Goal: Task Accomplishment & Management: Use online tool/utility

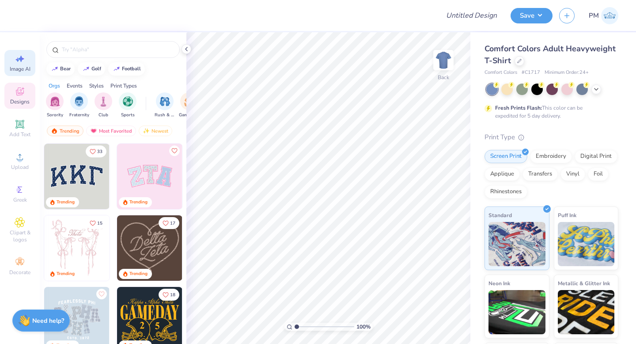
click at [22, 61] on icon at bounding box center [20, 58] width 11 height 11
select select "4"
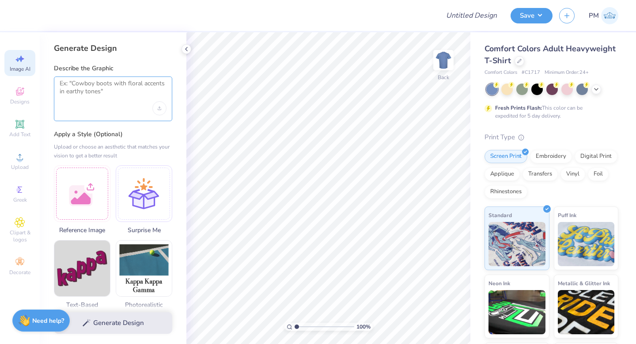
click at [118, 97] on textarea at bounding box center [113, 91] width 107 height 22
click at [160, 108] on icon "Upload image" at bounding box center [160, 108] width 4 height 4
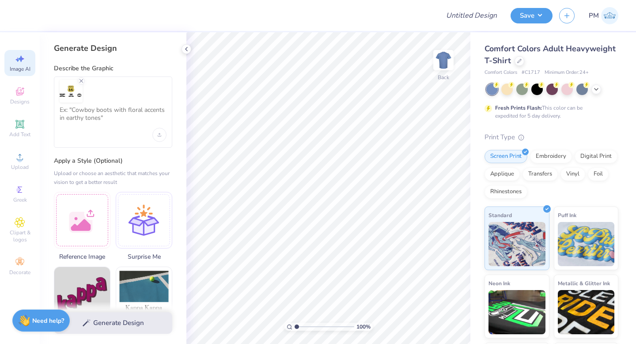
click at [111, 139] on div at bounding box center [113, 111] width 118 height 71
click at [81, 118] on textarea at bounding box center [113, 117] width 107 height 22
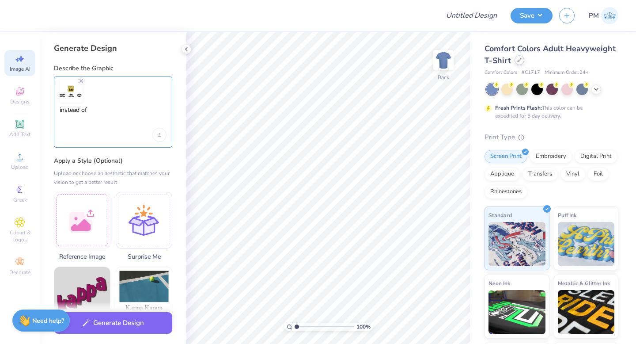
type textarea "instead of"
click at [517, 59] on icon at bounding box center [519, 60] width 4 height 4
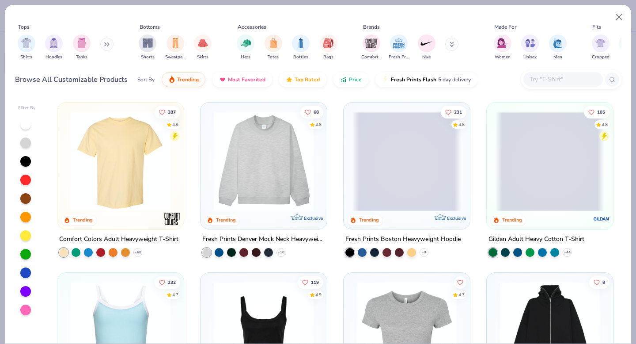
click at [540, 87] on div at bounding box center [571, 79] width 100 height 19
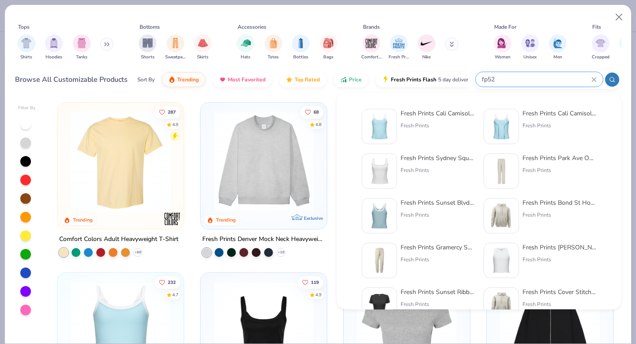
type input "fp52"
click at [387, 126] on img at bounding box center [379, 126] width 27 height 27
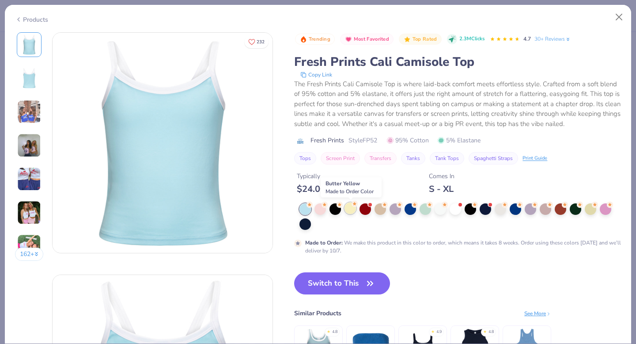
click at [354, 208] on div at bounding box center [350, 207] width 11 height 11
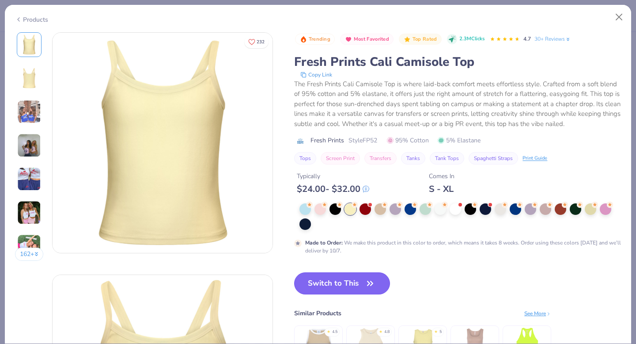
click at [335, 274] on button "Switch to This" at bounding box center [342, 283] width 96 height 22
type textarea "x"
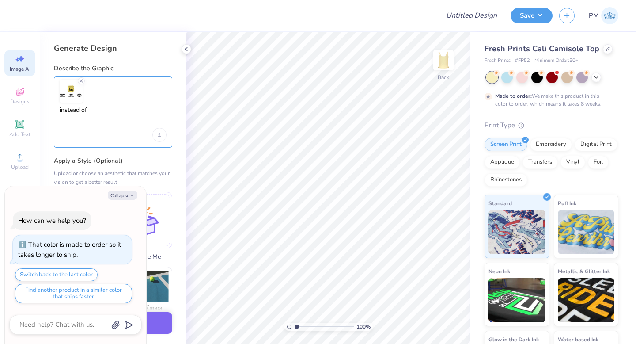
click at [111, 119] on textarea "instead of" at bounding box center [113, 117] width 107 height 22
type textarea "instead of route 66, make it route 4521."
click at [122, 190] on button "Collapse" at bounding box center [123, 194] width 30 height 9
type textarea "x"
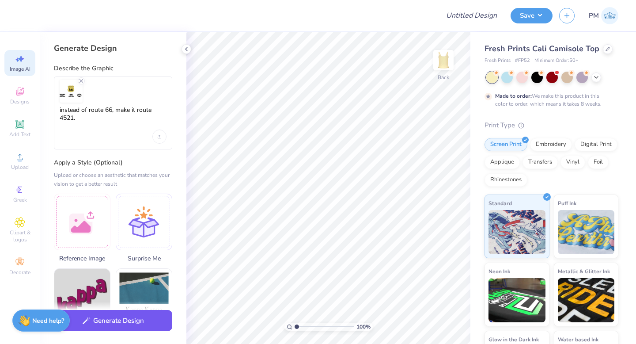
click at [92, 321] on button "Generate Design" at bounding box center [113, 321] width 118 height 22
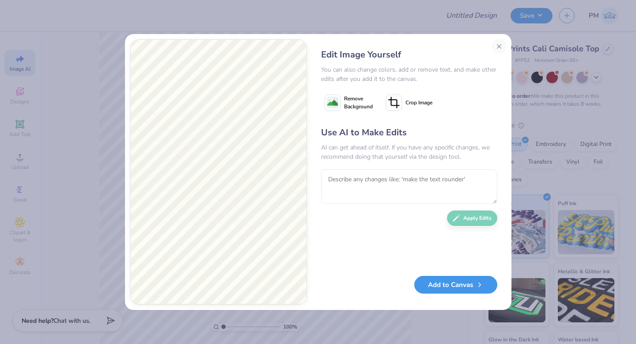
click at [462, 289] on button "Add to Canvas" at bounding box center [456, 285] width 83 height 18
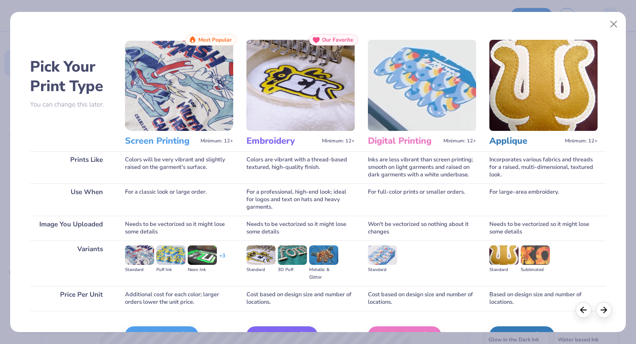
scroll to position [53, 0]
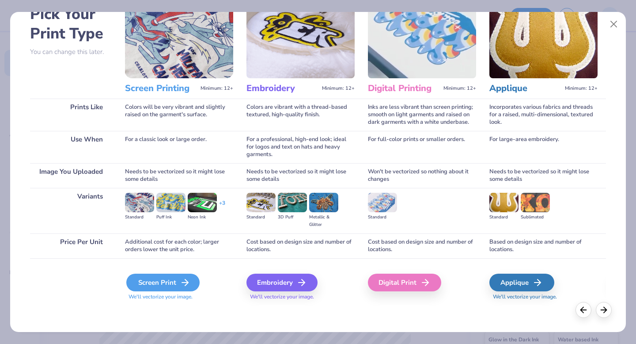
click at [162, 278] on div "Screen Print" at bounding box center [162, 283] width 73 height 18
click at [186, 282] on polyline at bounding box center [186, 282] width 3 height 6
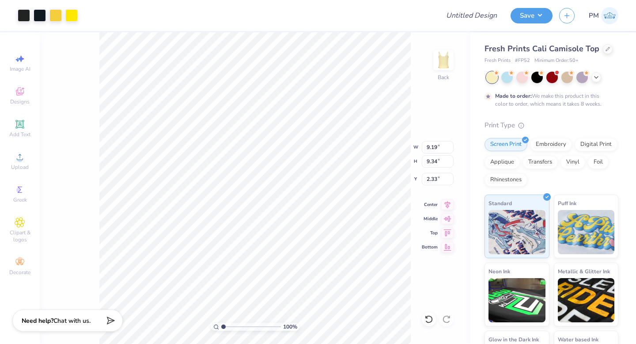
type input "5.70"
type input "5.79"
type input "5.88"
type input "9.19"
type input "9.34"
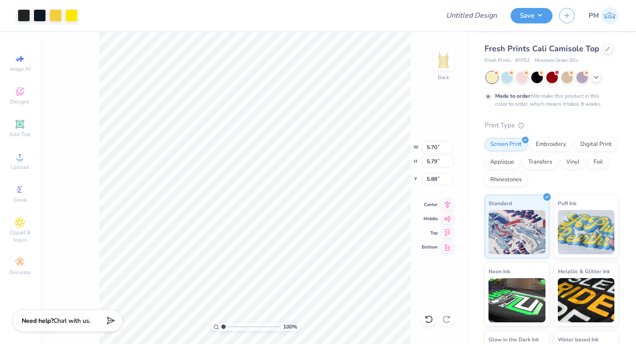
type input "2.33"
type input "1.69"
click at [26, 16] on div at bounding box center [24, 14] width 12 height 12
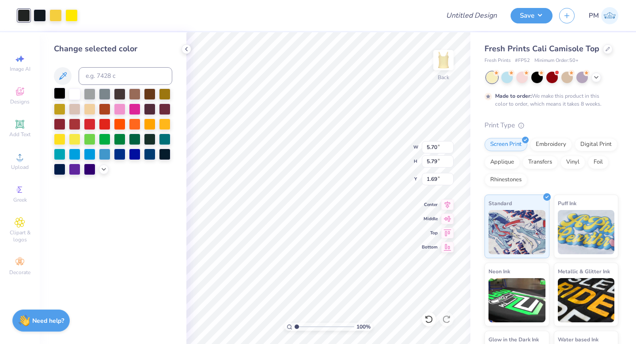
click at [59, 91] on div at bounding box center [59, 92] width 11 height 11
click at [39, 14] on div at bounding box center [40, 14] width 12 height 12
click at [59, 93] on div at bounding box center [59, 92] width 11 height 11
click at [37, 17] on div at bounding box center [40, 14] width 12 height 12
click at [122, 73] on input at bounding box center [126, 76] width 94 height 18
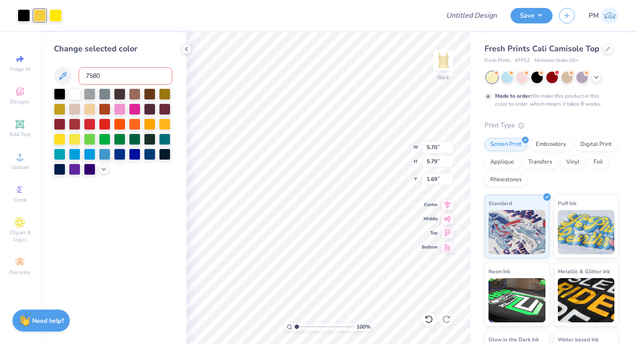
type input "7580"
click at [57, 14] on div at bounding box center [55, 14] width 12 height 12
click at [112, 76] on input at bounding box center [126, 76] width 94 height 18
type input "7580"
click at [111, 207] on div "Change selected color" at bounding box center [113, 188] width 147 height 312
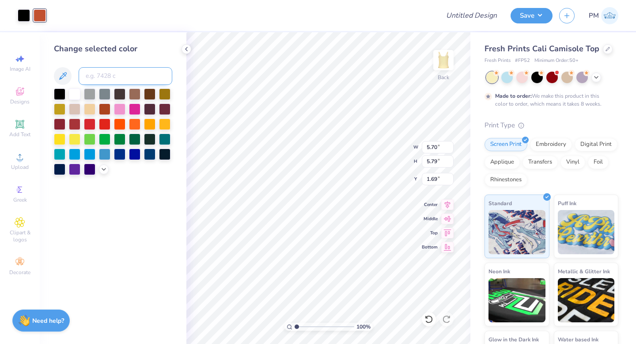
click at [102, 79] on input at bounding box center [126, 76] width 94 height 18
type input "7580"
click at [59, 72] on icon at bounding box center [62, 76] width 11 height 11
click at [62, 79] on icon at bounding box center [62, 76] width 11 height 11
click at [101, 170] on icon at bounding box center [103, 168] width 7 height 7
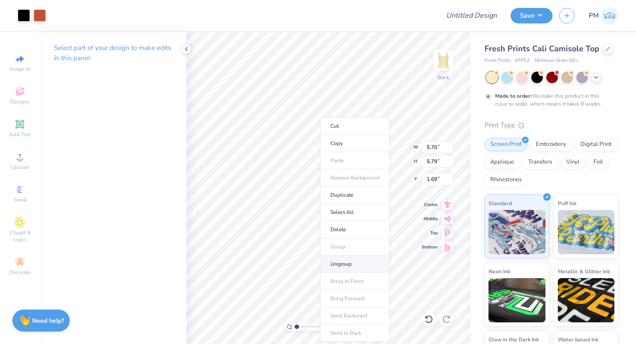
click at [341, 263] on li "Ungroup" at bounding box center [354, 263] width 69 height 17
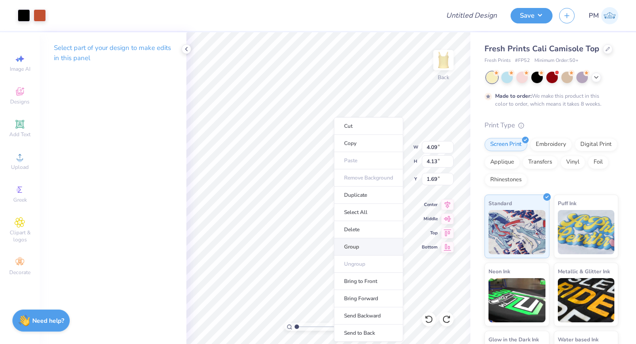
click at [353, 247] on li "Group" at bounding box center [368, 246] width 69 height 17
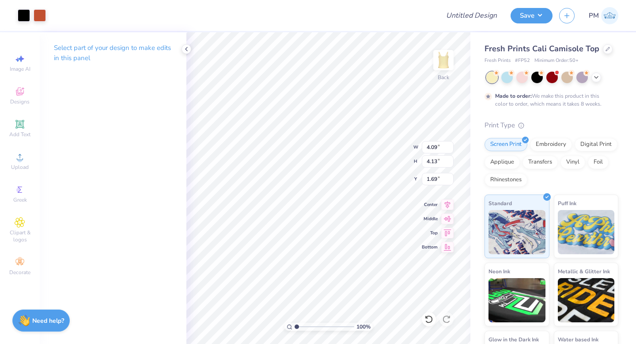
type input "2.26"
type input "2.29"
type input "1.49"
type input "4.32"
type input "1.61"
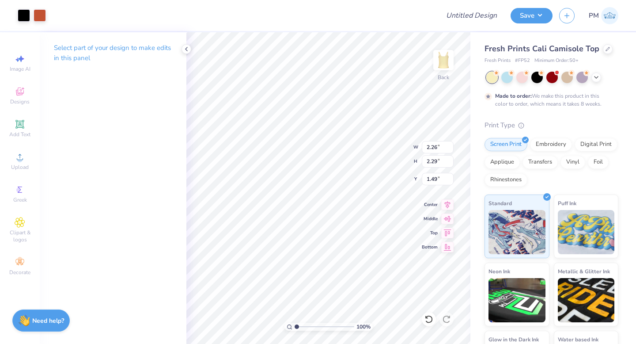
type input "1.62"
type input "1.81"
type input "3.99"
click at [23, 17] on div at bounding box center [24, 14] width 12 height 12
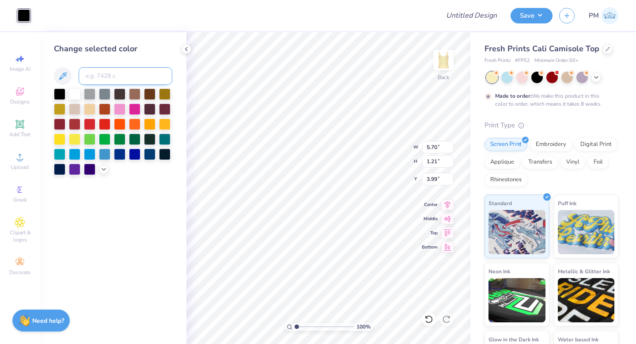
click at [100, 80] on input at bounding box center [126, 76] width 94 height 18
type input "7580"
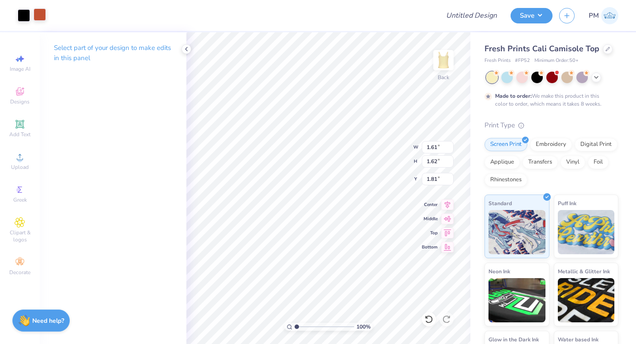
click at [37, 17] on div at bounding box center [40, 14] width 12 height 12
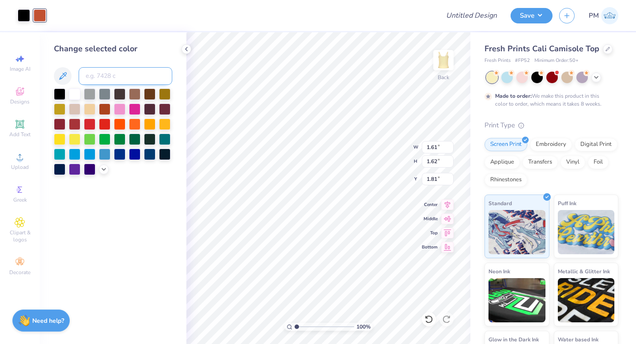
click at [116, 80] on input at bounding box center [126, 76] width 94 height 18
type input "7583"
click at [114, 76] on input at bounding box center [126, 76] width 94 height 18
type input "7570"
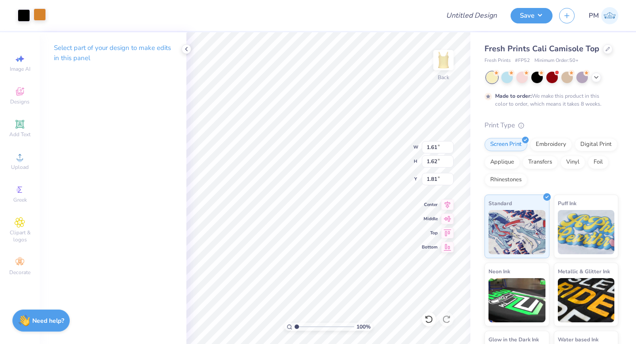
click at [42, 15] on div at bounding box center [40, 14] width 12 height 12
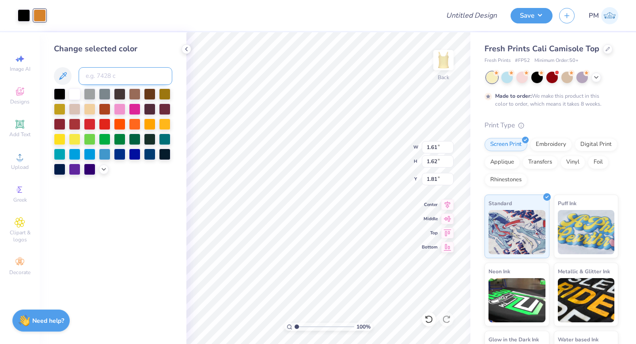
click at [124, 72] on input at bounding box center [126, 76] width 94 height 18
type input "7575"
type input "7580"
click at [109, 73] on input at bounding box center [126, 76] width 94 height 18
type input "7590"
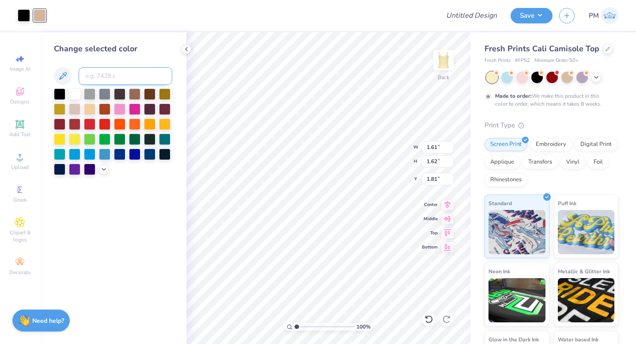
click at [107, 74] on input at bounding box center [126, 76] width 94 height 18
type input "7580"
click at [65, 71] on icon at bounding box center [62, 76] width 11 height 11
click at [107, 196] on div "Change selected color" at bounding box center [113, 188] width 147 height 312
click at [105, 167] on icon at bounding box center [103, 168] width 7 height 7
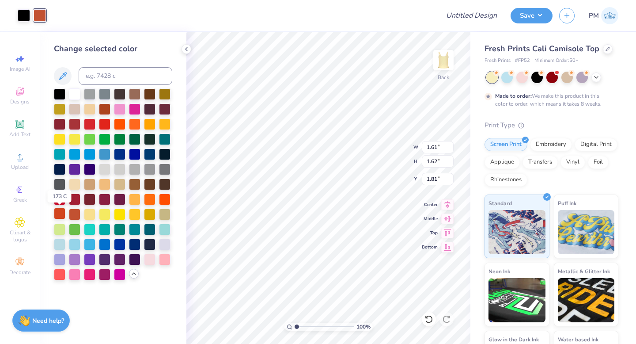
click at [57, 210] on div at bounding box center [59, 213] width 11 height 11
click at [150, 200] on div at bounding box center [149, 198] width 11 height 11
click at [137, 198] on div at bounding box center [134, 198] width 11 height 11
click at [150, 122] on div at bounding box center [149, 123] width 11 height 11
click at [133, 198] on div at bounding box center [134, 198] width 11 height 11
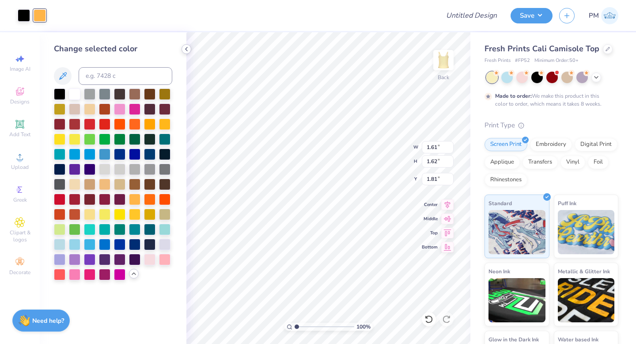
click at [186, 49] on polyline at bounding box center [187, 49] width 2 height 4
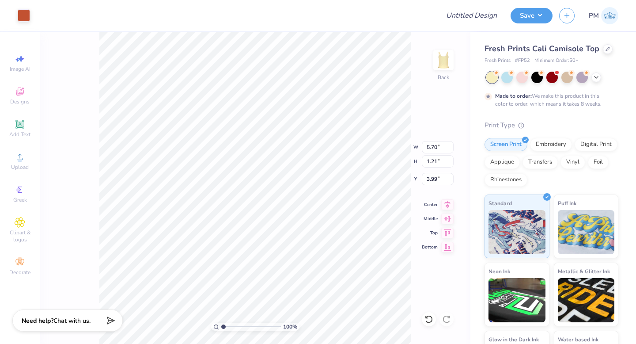
type input "3.80"
click at [476, 12] on input "Design Title" at bounding box center [482, 16] width 43 height 18
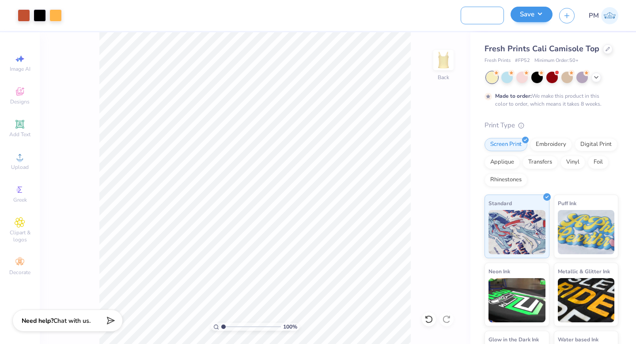
type input "Theta Bid Day 4521 Tanks"
click at [529, 15] on button "Save" at bounding box center [532, 14] width 42 height 15
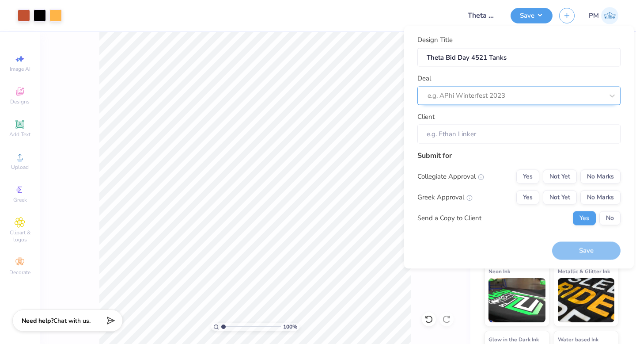
click at [495, 95] on div at bounding box center [516, 96] width 176 height 12
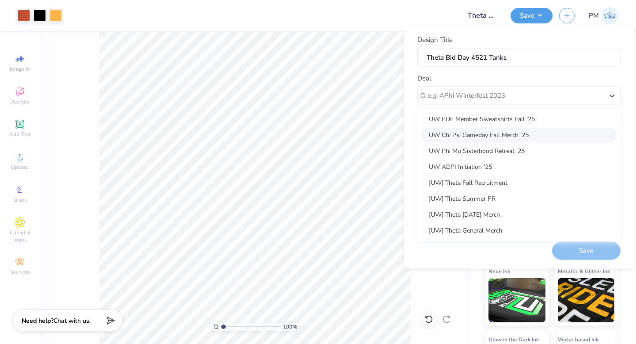
scroll to position [308, 0]
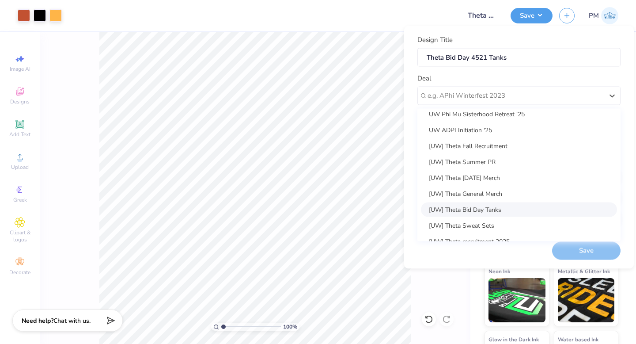
click at [476, 206] on div "[UW] Theta Bid Day Tanks" at bounding box center [519, 209] width 196 height 15
type input "Anabel Viesturs"
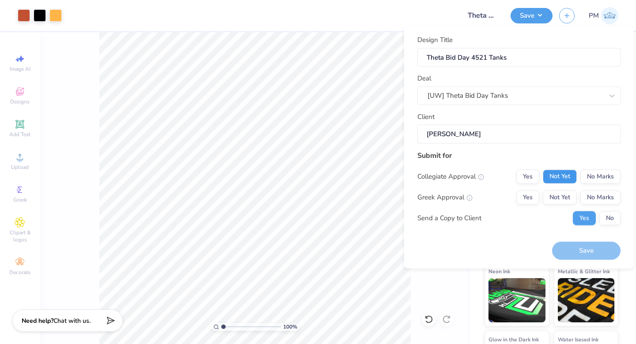
click at [567, 179] on button "Not Yet" at bounding box center [560, 176] width 34 height 14
click at [551, 198] on button "Not Yet" at bounding box center [560, 197] width 34 height 14
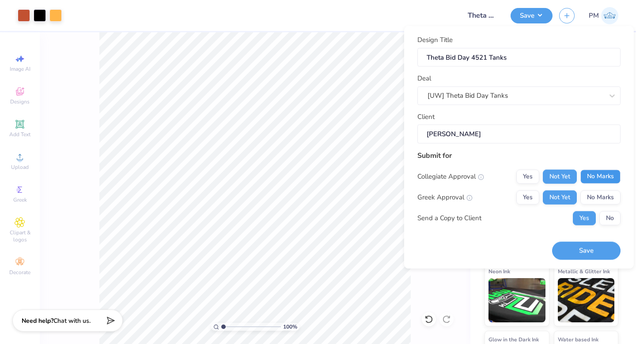
click at [601, 181] on button "No Marks" at bounding box center [601, 176] width 40 height 14
click at [596, 255] on button "Save" at bounding box center [586, 251] width 68 height 18
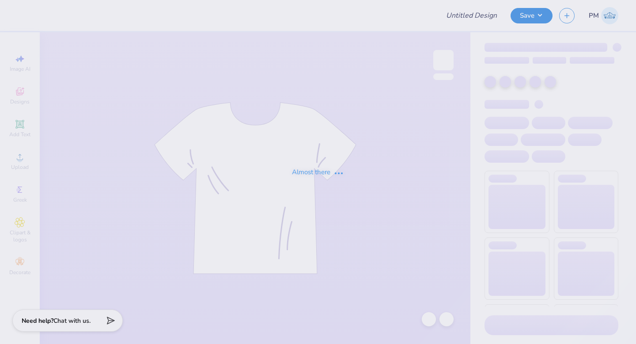
type input "Theta Bid Day Tanks"
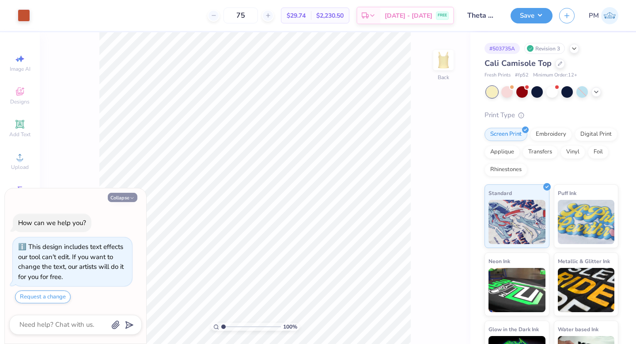
click at [127, 197] on button "Collapse" at bounding box center [123, 197] width 30 height 9
type textarea "x"
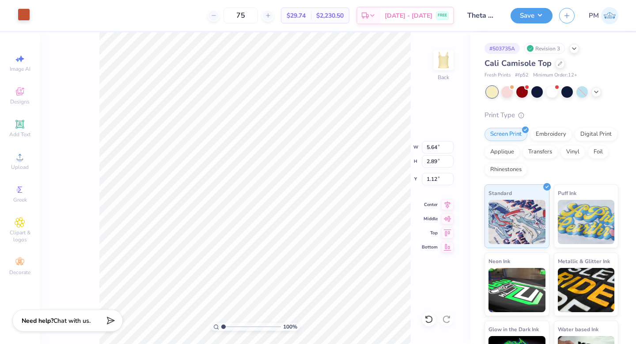
click at [25, 16] on div at bounding box center [24, 14] width 12 height 12
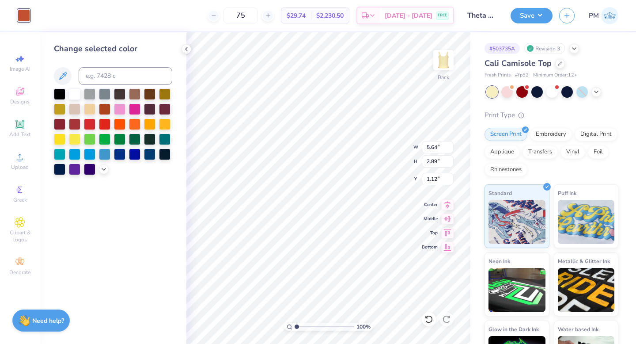
click at [24, 17] on div at bounding box center [24, 15] width 12 height 12
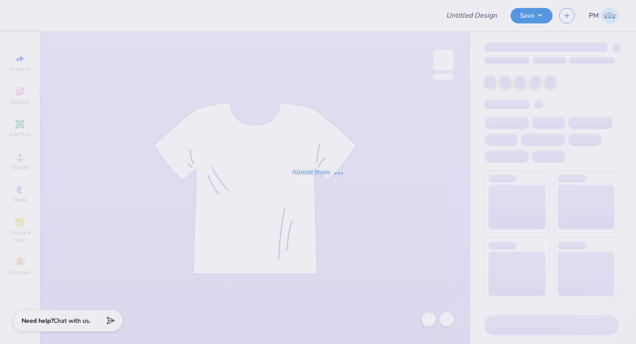
type input "Theta Bid Day 4521 Tanks"
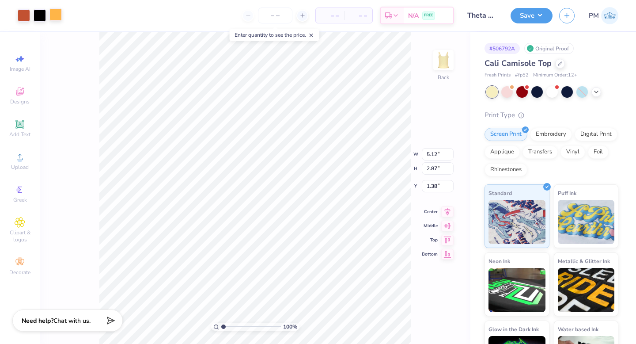
click at [57, 13] on div at bounding box center [55, 14] width 12 height 12
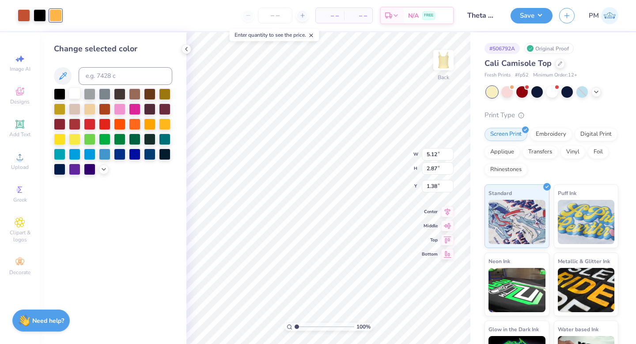
click at [72, 92] on div at bounding box center [74, 92] width 11 height 11
click at [22, 15] on div at bounding box center [24, 14] width 12 height 12
click at [59, 94] on div at bounding box center [59, 92] width 11 height 11
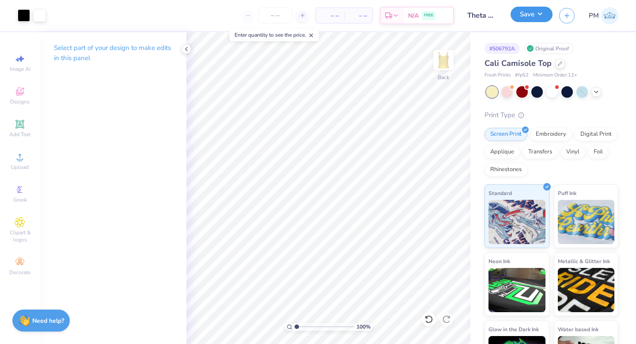
click at [522, 16] on button "Save" at bounding box center [532, 14] width 42 height 15
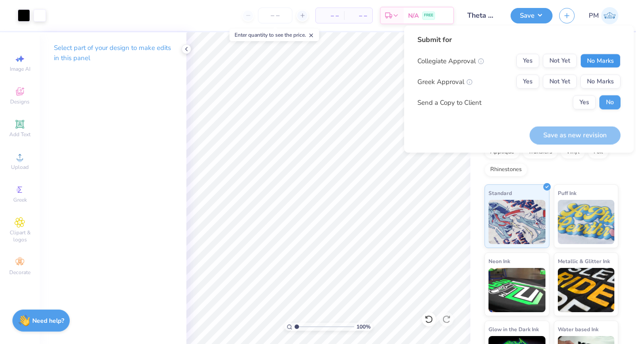
click at [601, 61] on button "No Marks" at bounding box center [601, 61] width 40 height 14
click at [562, 78] on button "Not Yet" at bounding box center [560, 82] width 34 height 14
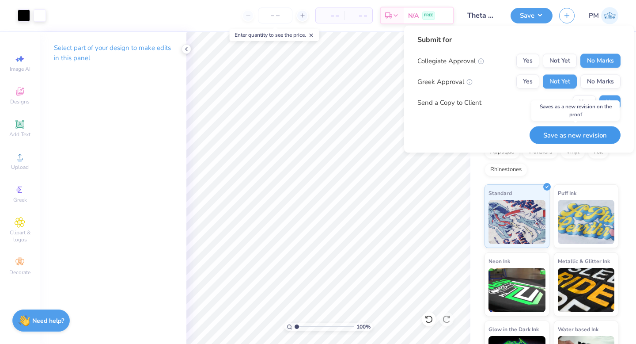
click at [592, 129] on button "Save as new revision" at bounding box center [575, 135] width 91 height 18
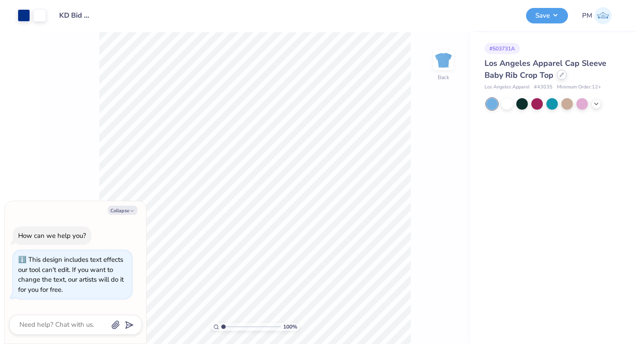
click at [561, 76] on icon at bounding box center [562, 75] width 4 height 4
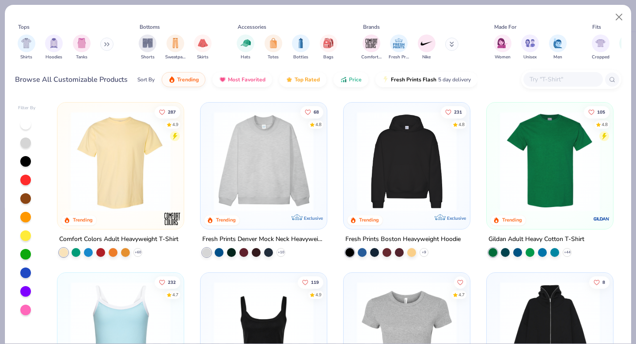
type textarea "x"
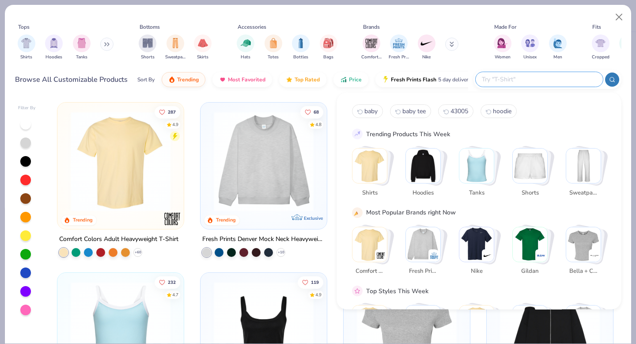
click at [557, 76] on input "text" at bounding box center [539, 79] width 116 height 10
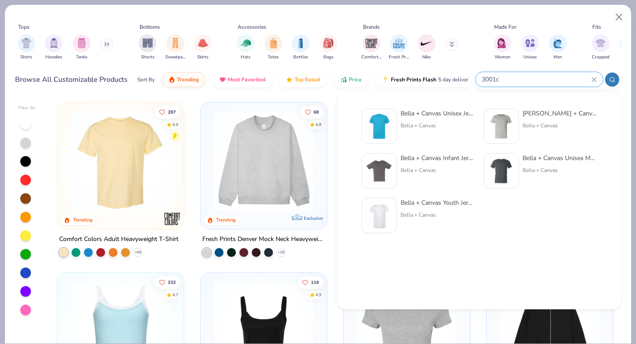
type input "3001c"
click at [456, 124] on div "Bella + Canvas" at bounding box center [438, 126] width 74 height 8
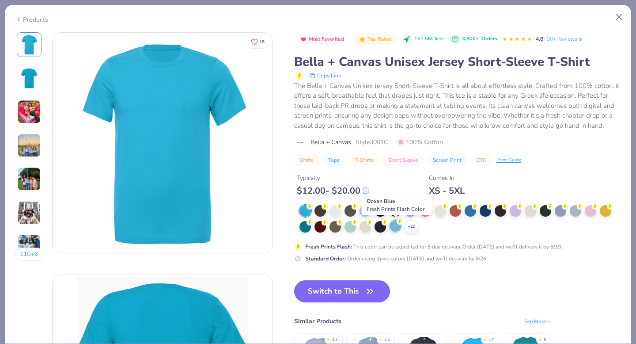
click at [396, 229] on div at bounding box center [395, 225] width 11 height 11
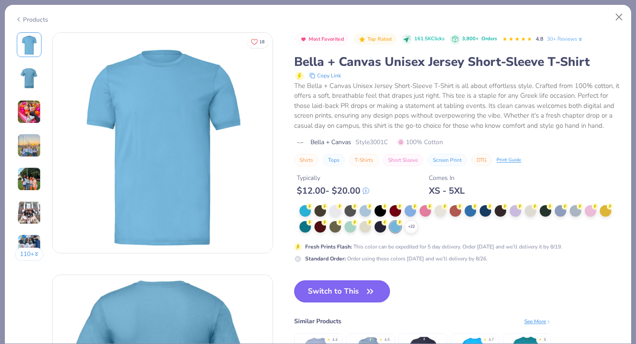
click at [359, 287] on button "Switch to This" at bounding box center [342, 291] width 96 height 22
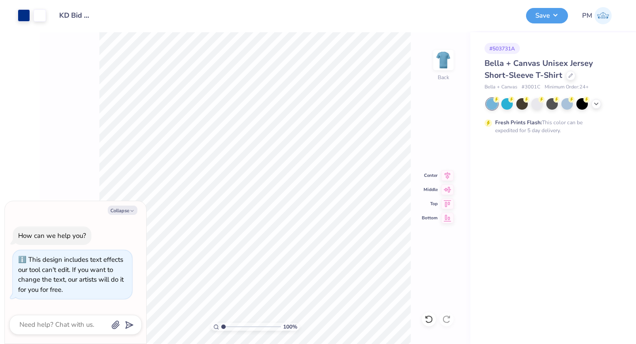
click at [379, 30] on div "Design Title KD Bid Day tees" at bounding box center [286, 15] width 467 height 31
click at [539, 10] on button "Save" at bounding box center [547, 14] width 42 height 15
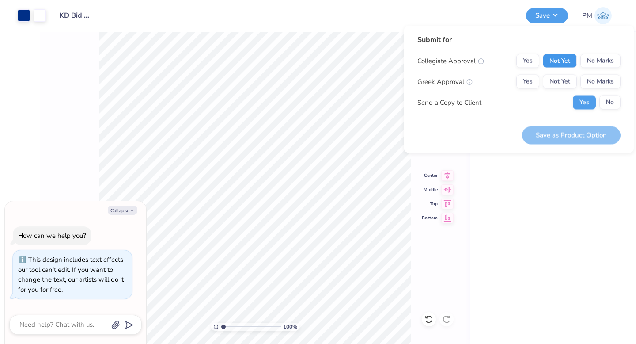
click at [567, 61] on button "Not Yet" at bounding box center [560, 61] width 34 height 14
click at [593, 64] on button "No Marks" at bounding box center [601, 61] width 40 height 14
click at [553, 83] on button "Not Yet" at bounding box center [560, 82] width 34 height 14
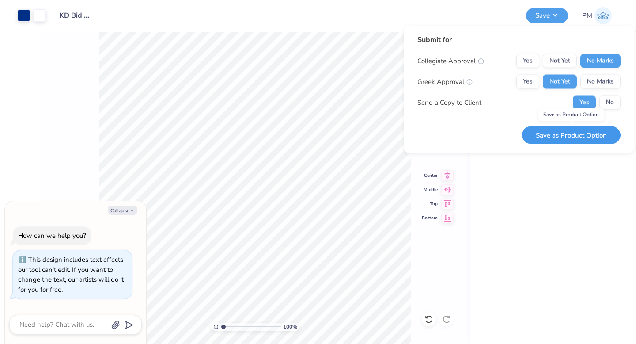
click at [600, 137] on button "Save as Product Option" at bounding box center [571, 135] width 99 height 18
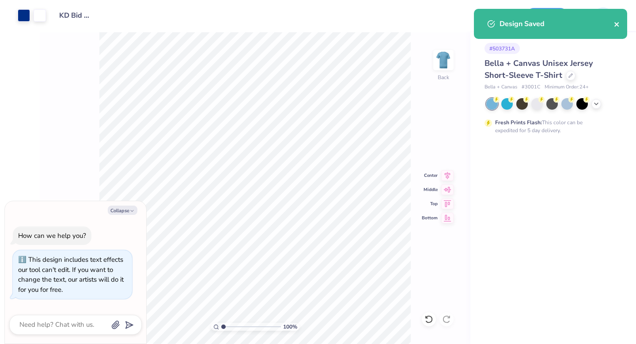
click at [615, 25] on icon "close" at bounding box center [617, 24] width 6 height 7
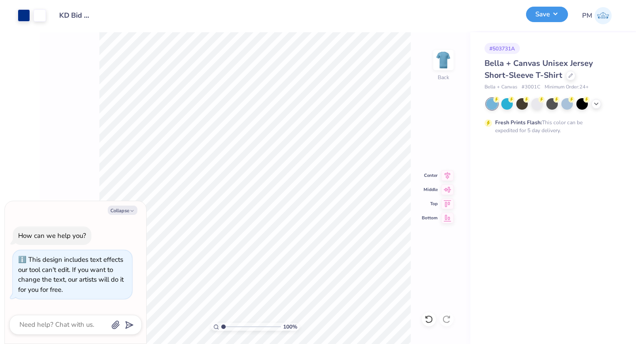
click at [544, 16] on button "Save" at bounding box center [547, 14] width 42 height 15
type textarea "x"
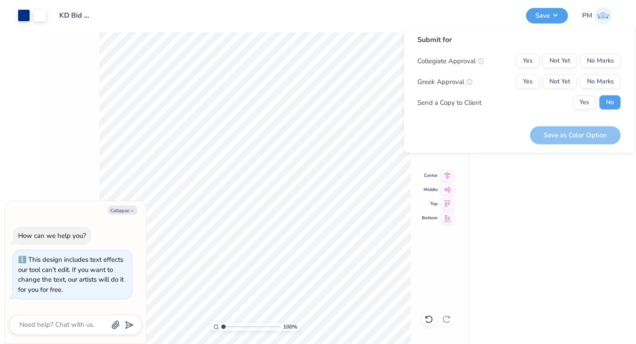
click at [578, 194] on div "# 503731A Bella + Canvas Unisex Jersey Short-Sleeve T-Shirt Bella + Canvas # 30…" at bounding box center [554, 188] width 166 height 312
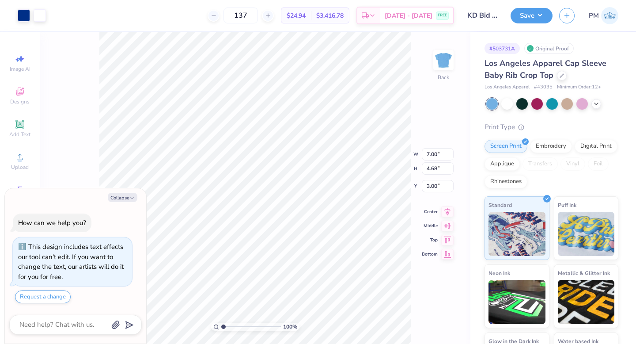
type textarea "x"
type input "2.23"
type textarea "x"
type input "2.07"
click at [523, 16] on button "Save" at bounding box center [532, 14] width 42 height 15
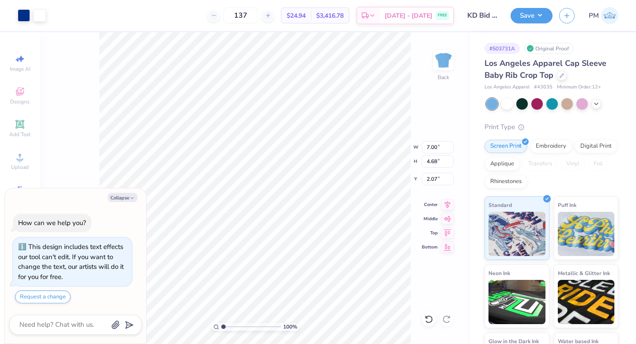
type textarea "x"
type input "1.59"
click at [531, 21] on button "Save" at bounding box center [532, 14] width 42 height 15
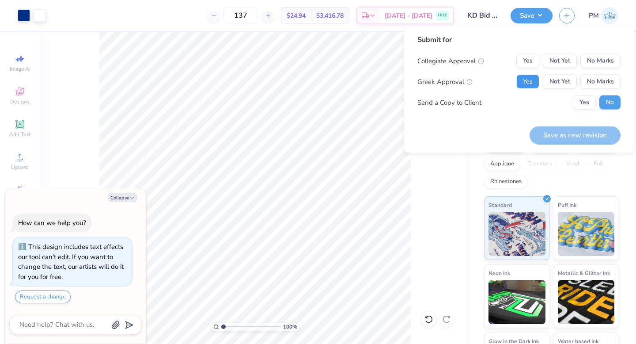
click at [522, 81] on button "Yes" at bounding box center [528, 82] width 23 height 14
click at [596, 57] on button "No Marks" at bounding box center [601, 61] width 40 height 14
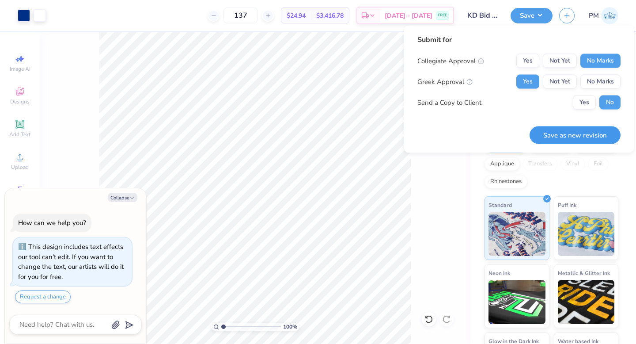
click at [577, 137] on button "Save as new revision" at bounding box center [575, 135] width 91 height 18
type textarea "x"
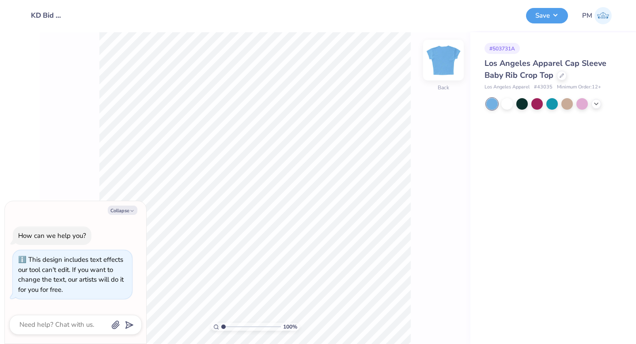
type textarea "x"
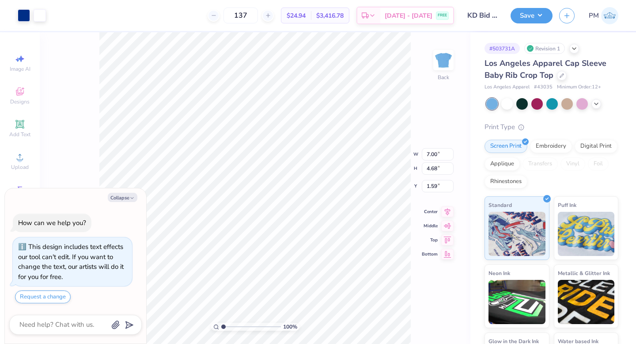
type textarea "x"
type input "2.07"
click at [525, 12] on button "Save" at bounding box center [532, 14] width 42 height 15
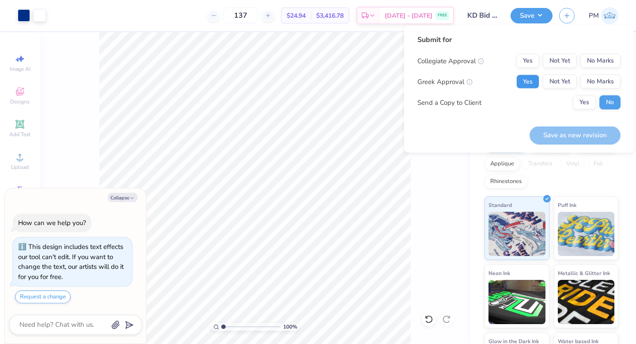
click at [531, 78] on button "Yes" at bounding box center [528, 82] width 23 height 14
click at [596, 63] on button "No Marks" at bounding box center [601, 61] width 40 height 14
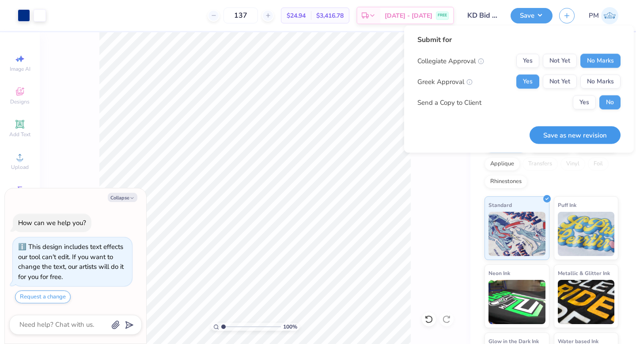
click at [588, 131] on button "Save as new revision" at bounding box center [575, 135] width 91 height 18
type textarea "x"
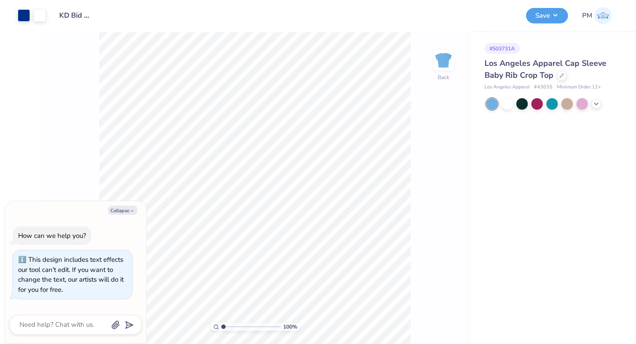
click at [554, 78] on div "Los Angeles Apparel Cap Sleeve Baby Rib Crop Top" at bounding box center [552, 69] width 134 height 24
click at [558, 79] on div "Los Angeles Apparel Cap Sleeve Baby Rib Crop Top" at bounding box center [552, 69] width 134 height 24
click at [563, 77] on div at bounding box center [562, 75] width 10 height 10
type textarea "x"
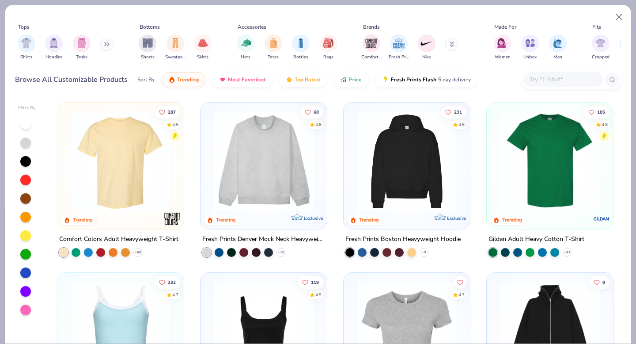
click at [536, 81] on input "text" at bounding box center [563, 79] width 68 height 10
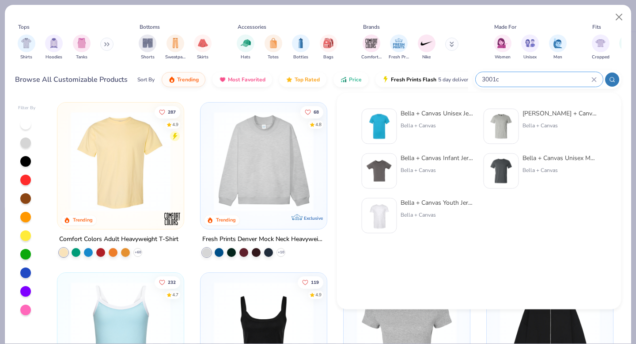
type input "3001c"
click at [399, 118] on div "Bella + Canvas Unisex Jersey Short-Sleeve T-Shirt Bella + Canvas" at bounding box center [418, 126] width 113 height 35
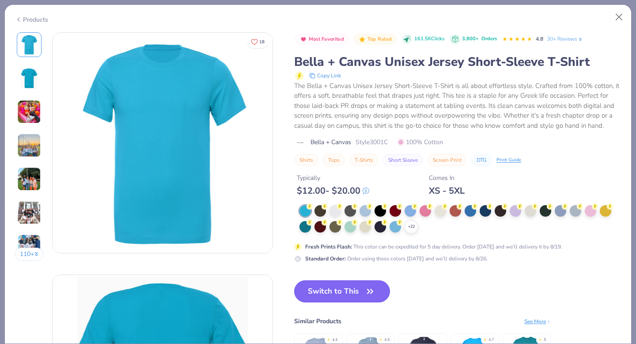
click at [361, 289] on button "Switch to This" at bounding box center [342, 291] width 96 height 22
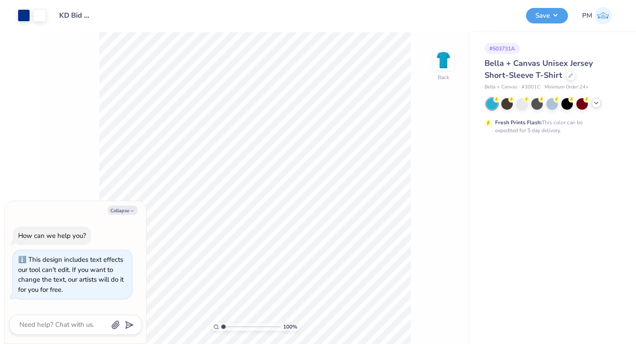
click at [597, 103] on icon at bounding box center [596, 102] width 7 height 7
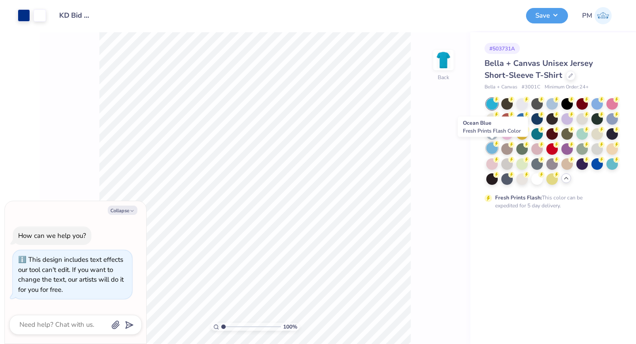
click at [492, 148] on div at bounding box center [492, 147] width 11 height 11
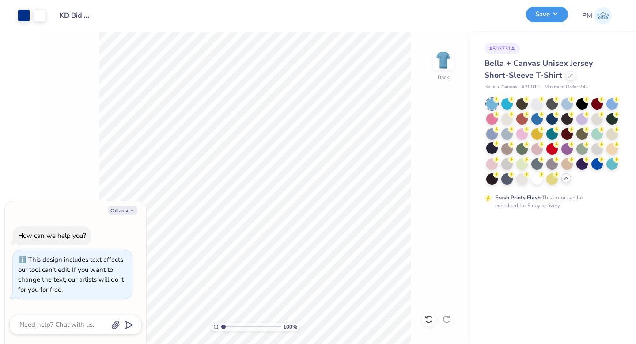
click at [542, 15] on button "Save" at bounding box center [547, 14] width 42 height 15
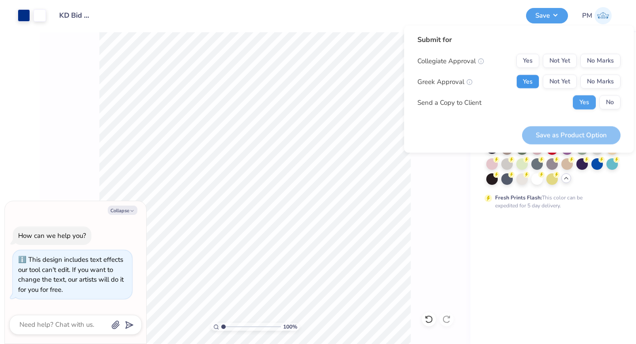
click at [535, 80] on button "Yes" at bounding box center [528, 82] width 23 height 14
click at [603, 66] on button "No Marks" at bounding box center [601, 61] width 40 height 14
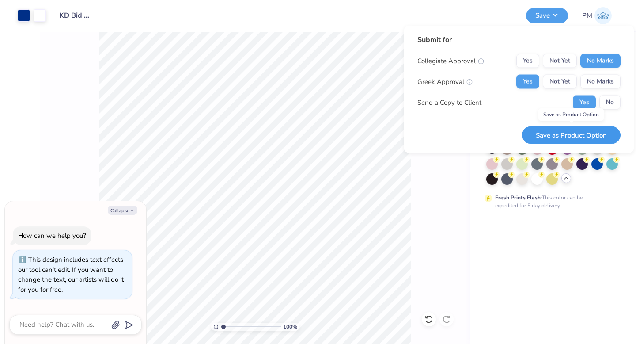
click at [589, 135] on button "Save as Product Option" at bounding box center [571, 135] width 99 height 18
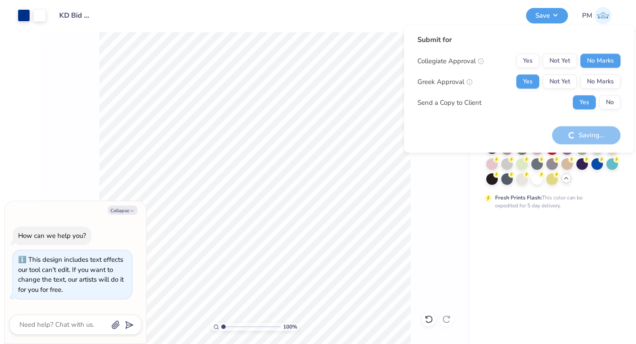
type textarea "x"
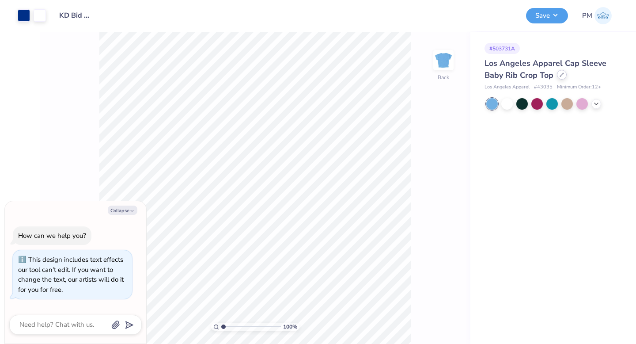
click at [562, 75] on icon at bounding box center [562, 74] width 4 height 4
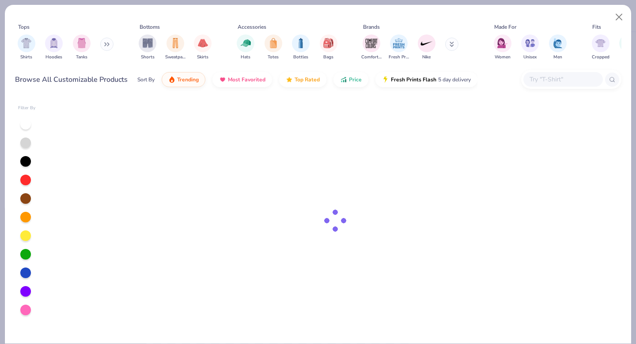
type textarea "x"
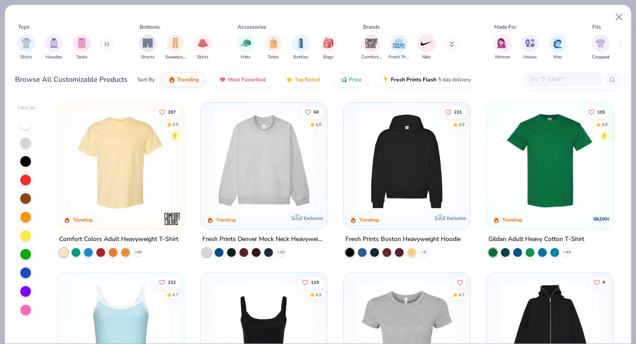
click at [571, 79] on input "text" at bounding box center [563, 79] width 68 height 10
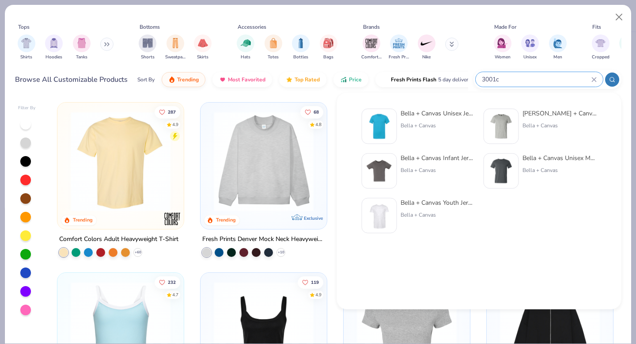
type input "3001c"
click at [400, 126] on div "Bella + Canvas Unisex Jersey Short-Sleeve T-Shirt Bella + Canvas" at bounding box center [418, 126] width 113 height 35
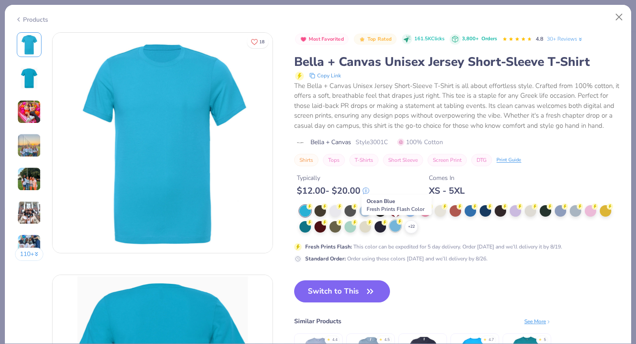
click at [398, 225] on div at bounding box center [395, 225] width 11 height 11
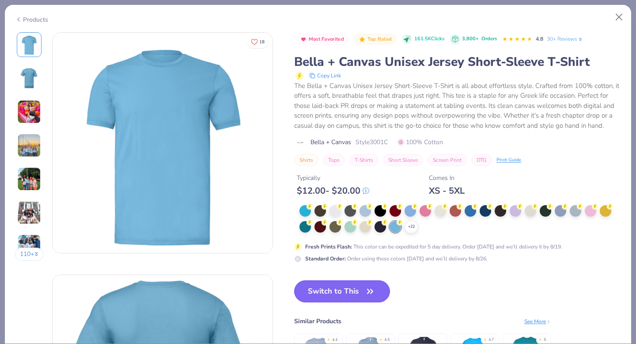
click at [352, 287] on button "Switch to This" at bounding box center [342, 291] width 96 height 22
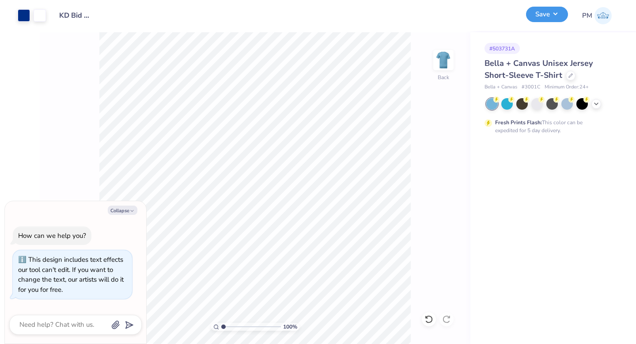
click at [544, 13] on button "Save" at bounding box center [547, 14] width 42 height 15
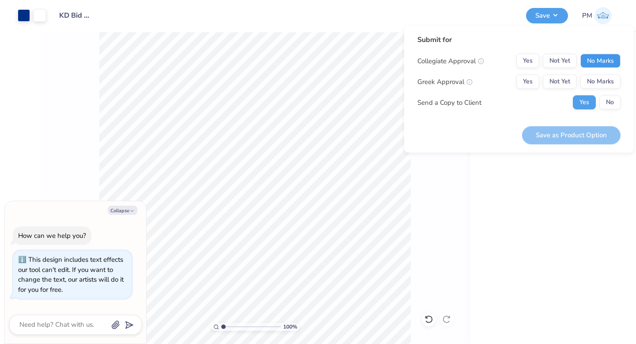
click at [609, 57] on button "No Marks" at bounding box center [601, 61] width 40 height 14
click at [535, 77] on button "Yes" at bounding box center [528, 82] width 23 height 14
click at [613, 91] on div "Collegiate Approval Yes Not Yet No Marks Greek Approval Yes Not Yet No Marks Se…" at bounding box center [519, 82] width 203 height 56
click at [612, 98] on button "No" at bounding box center [610, 102] width 21 height 14
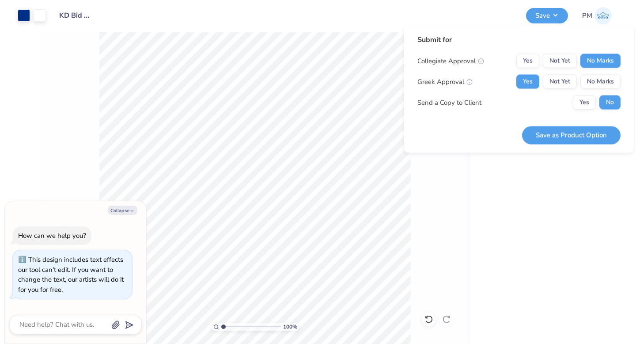
click at [588, 136] on button "Save as Product Option" at bounding box center [571, 135] width 99 height 18
type textarea "x"
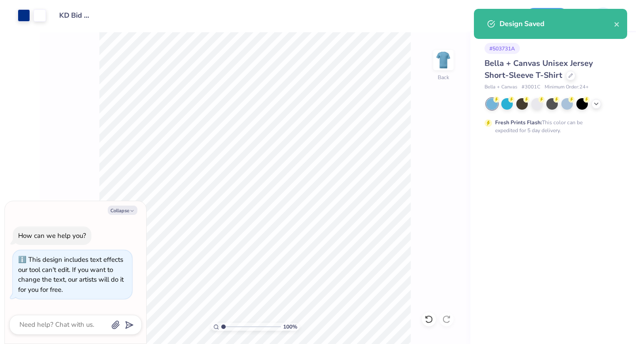
click at [524, 23] on div "Design Saved" at bounding box center [557, 24] width 114 height 11
